Goal: Information Seeking & Learning: Learn about a topic

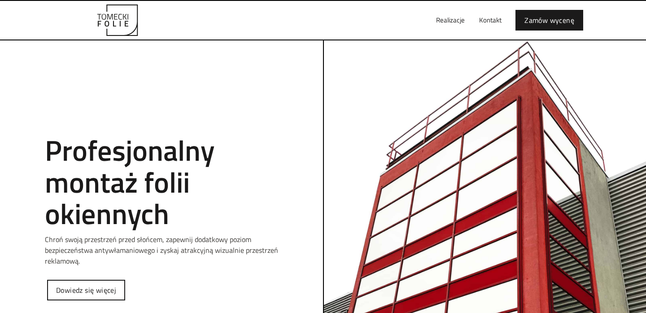
click at [97, 247] on p "Chroń swoją przestrzeń przed słońcem, zapewnij dodatkowy poziom bezpieczeństwa …" at bounding box center [161, 250] width 233 height 32
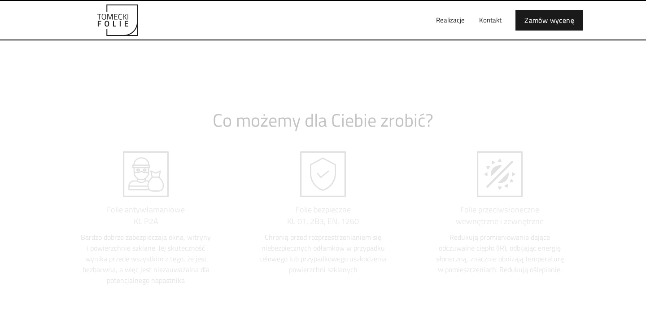
scroll to position [812, 0]
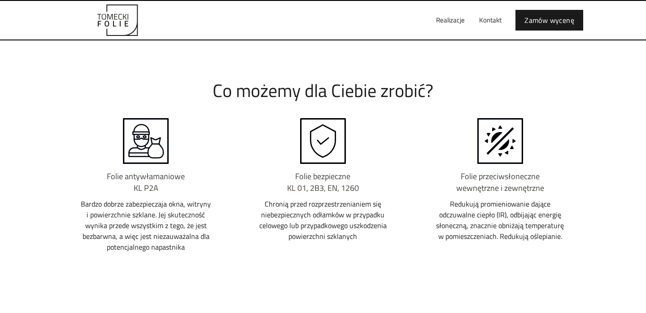
click at [47, 224] on div "Stosowane materiały Co możemy dla Ciebie zrobić? Folie antywłamaniowe KL P2A Ba…" at bounding box center [323, 294] width 646 height 553
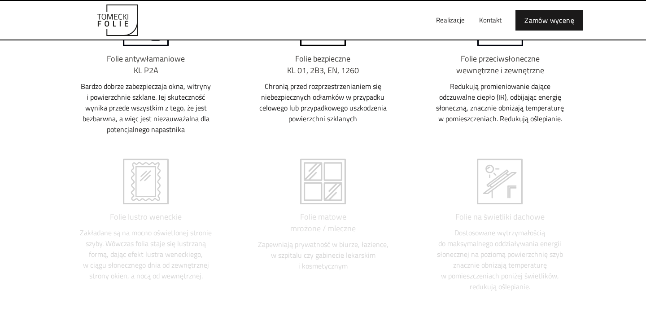
scroll to position [1049, 0]
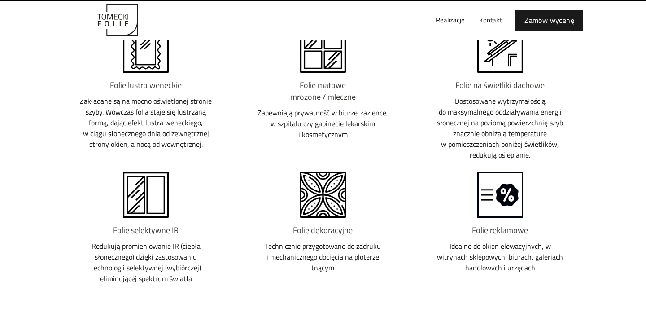
click at [47, 224] on div "Stosowane materiały Co możemy dla Ciebie zrobić? Folie antywłamaniowe KL P2A Ba…" at bounding box center [323, 57] width 646 height 553
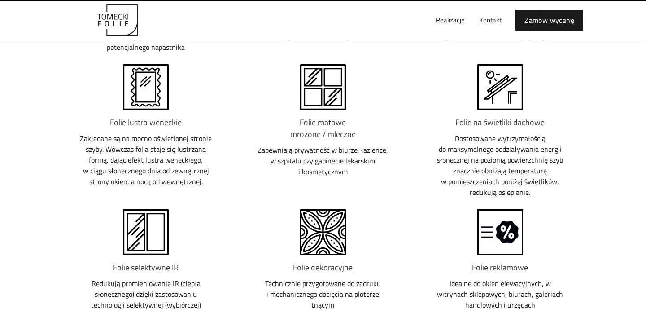
scroll to position [1014, 0]
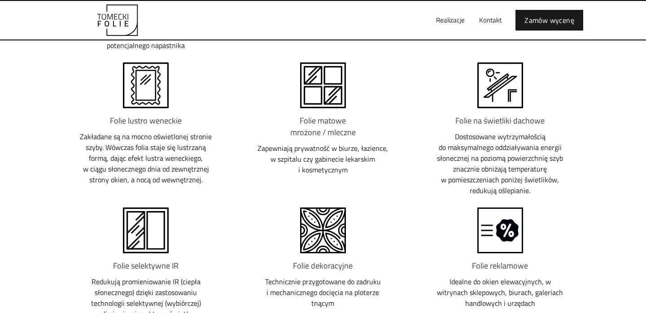
click at [69, 203] on div "Folie antywłamaniowe KL P2A Bardzo dobrze zabezpieczaja okna, witryny i powierz…" at bounding box center [323, 120] width 524 height 407
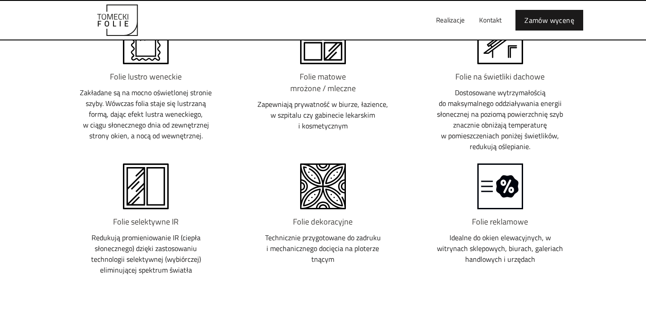
scroll to position [1058, 0]
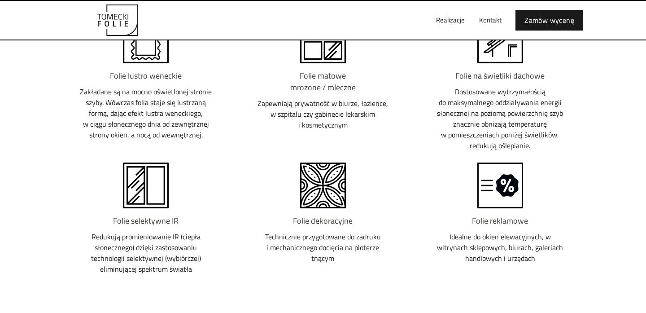
click at [69, 203] on div "Folie selektywne IR Redukują promieniowanie IR (ciepła słonecznego) dzięki zast…" at bounding box center [146, 220] width 170 height 116
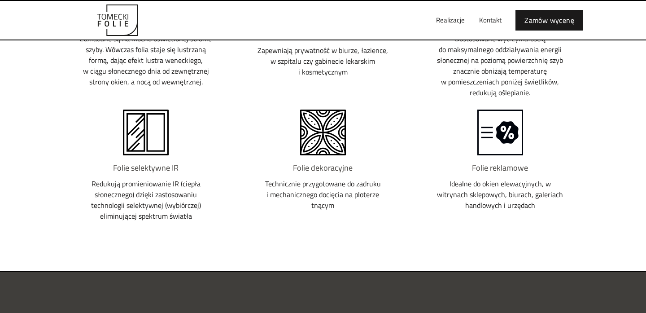
scroll to position [1134, 0]
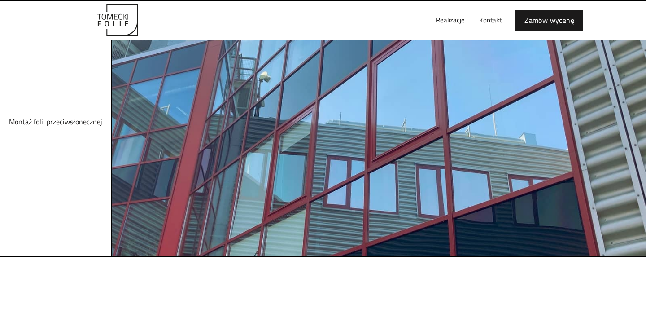
scroll to position [1967, 0]
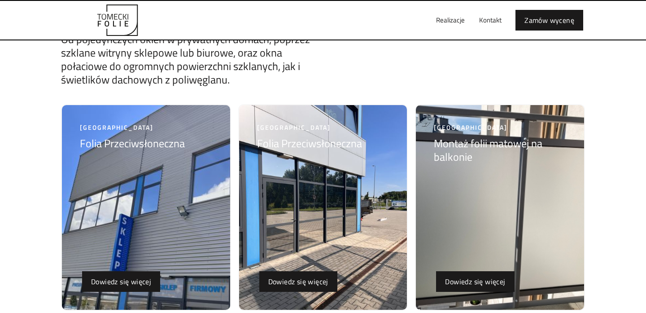
click at [29, 207] on div "Nasze realizacje Od pojedyńczych okien w prywatnych domach, poprzez szklane wit…" at bounding box center [323, 282] width 646 height 654
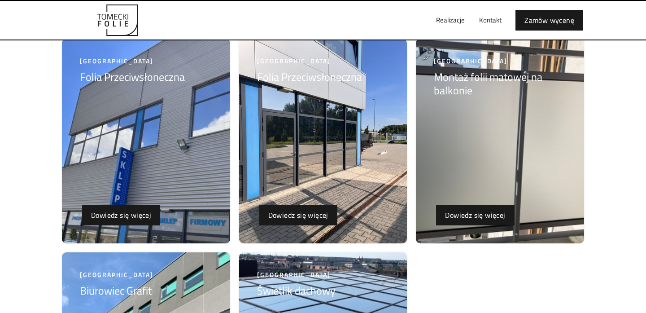
scroll to position [2027, 0]
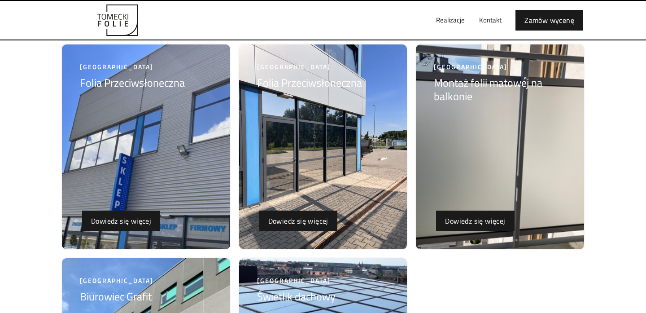
click at [478, 88] on h5 "Montaż folii matowej na balkonie" at bounding box center [500, 89] width 132 height 27
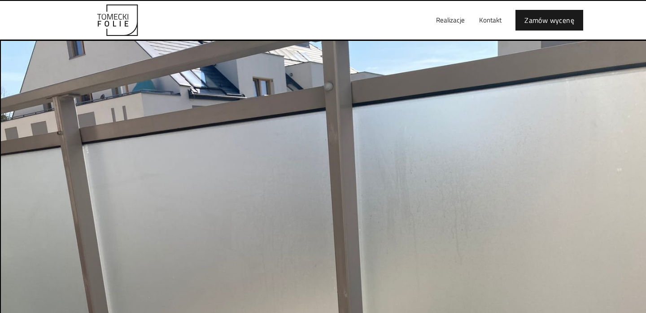
scroll to position [490, 0]
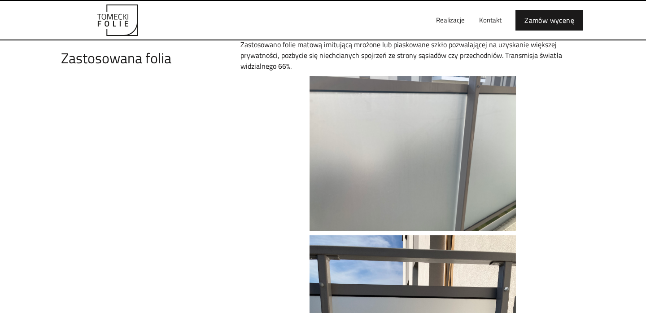
click at [262, 184] on div "Zastosowano folie matową imitującą mrożone lub piaskowane szkło pozwalającej na…" at bounding box center [413, 277] width 345 height 477
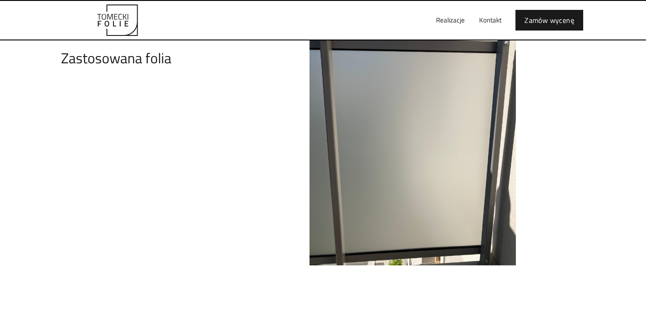
click at [262, 184] on div "Zastosowano folie matową imitującą mrożone lub piaskowane szkło pozwalającej na…" at bounding box center [413, 31] width 345 height 477
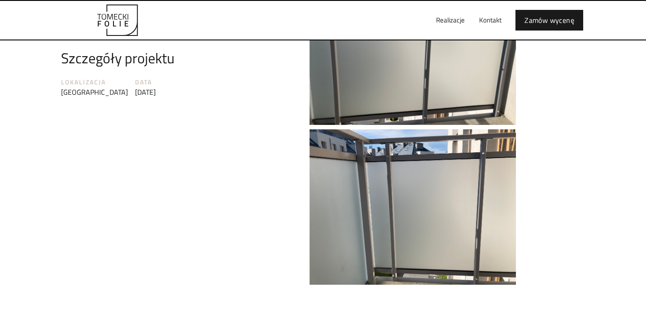
scroll to position [1454, 0]
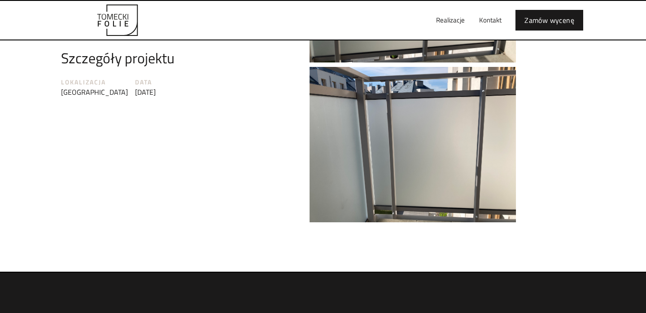
click at [189, 173] on div "Szczegóły projektu Klient Lokalizacja [GEOGRAPHIC_DATA] Data [DATE] Powierzchni…" at bounding box center [147, 67] width 172 height 319
